Goal: Information Seeking & Learning: Learn about a topic

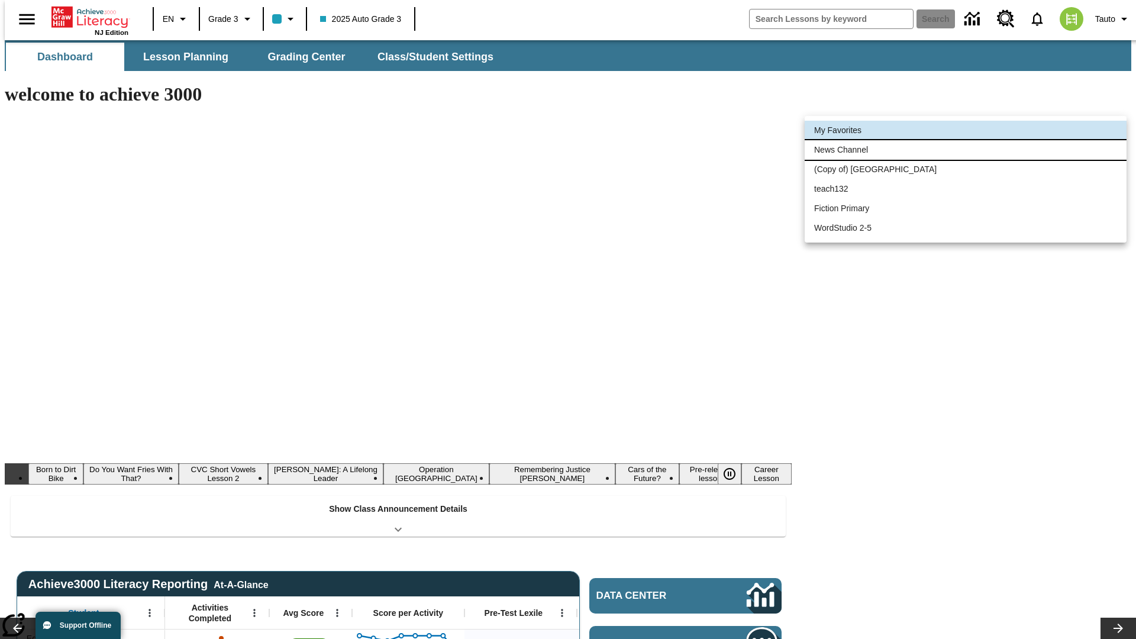
click at [966, 150] on li "News Channel" at bounding box center [966, 150] width 322 height 20
type input "120"
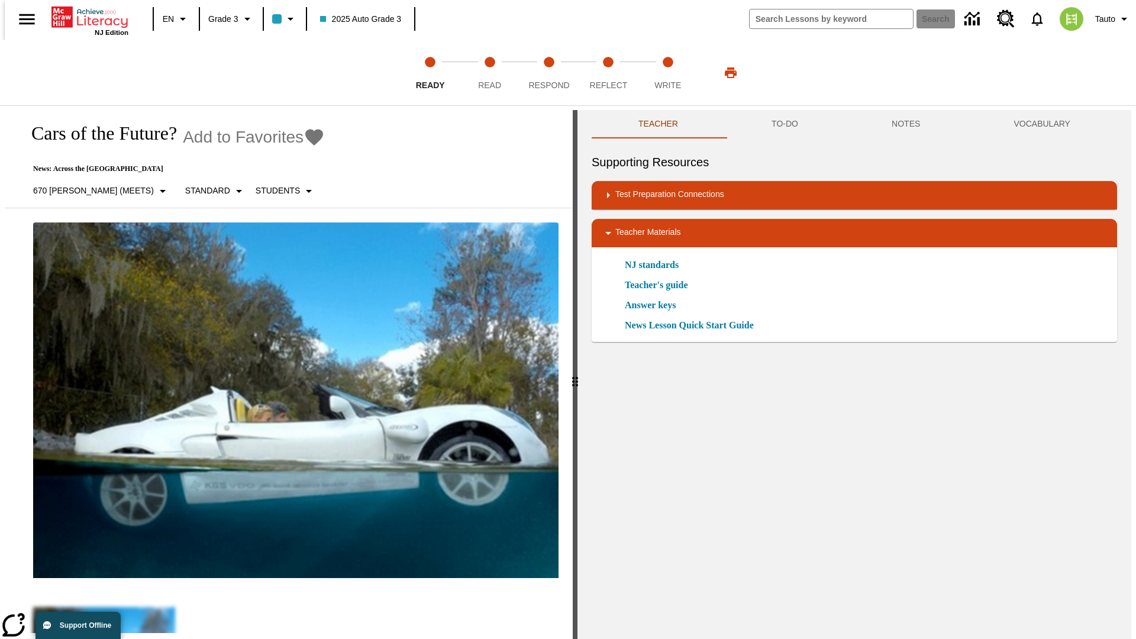
click at [305, 137] on icon "Add to Favorites - Cars of the Future?" at bounding box center [314, 137] width 18 height 17
